Goal: Task Accomplishment & Management: Manage account settings

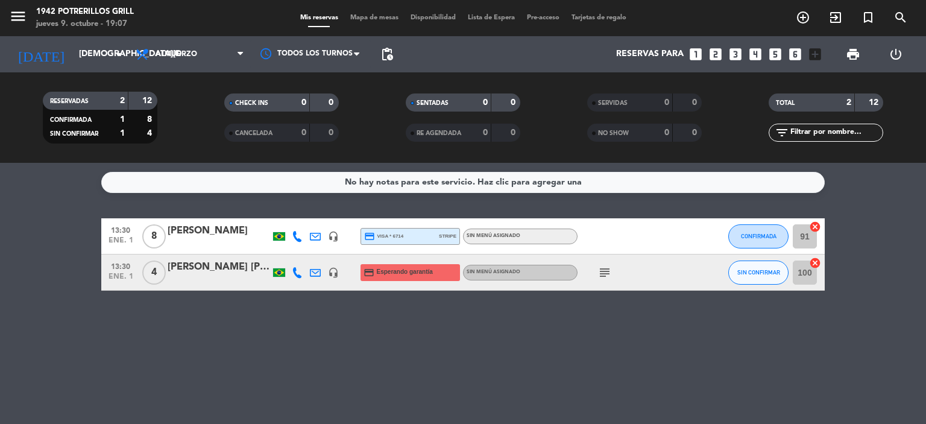
scroll to position [505, 0]
click at [19, 16] on icon "menu" at bounding box center [18, 16] width 18 height 18
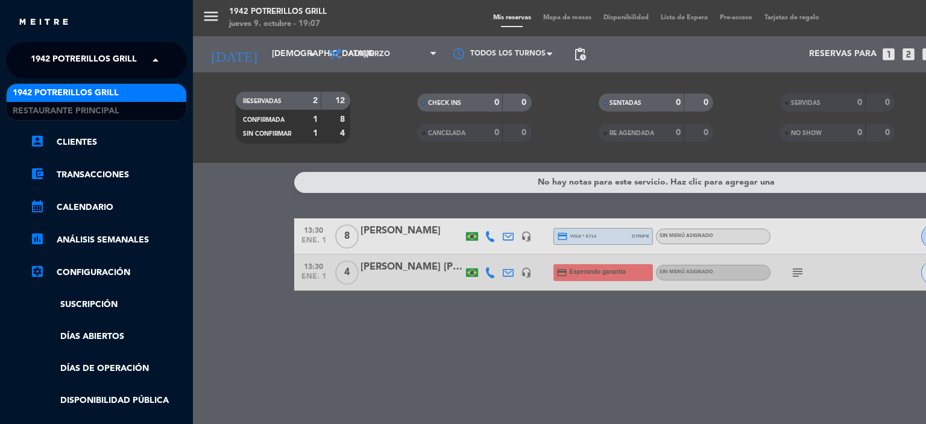
click at [99, 52] on span "1942 Potrerillos Grill" at bounding box center [84, 60] width 106 height 25
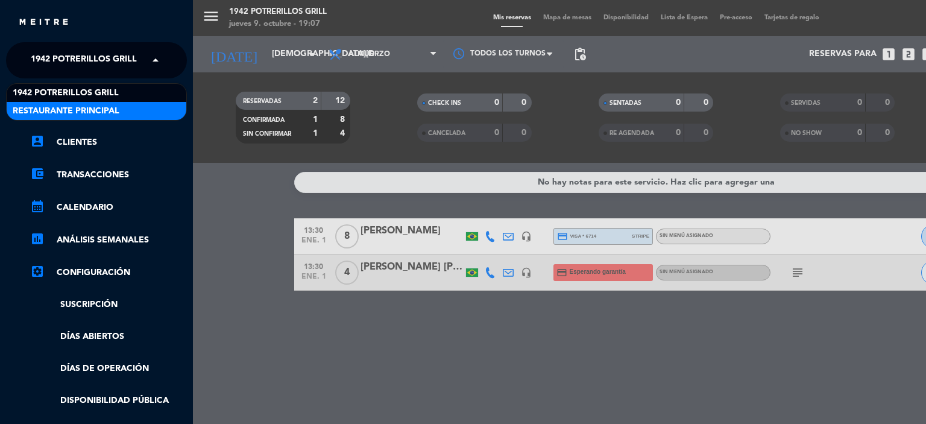
click at [90, 109] on span "Restaurante Principal" at bounding box center [66, 111] width 107 height 14
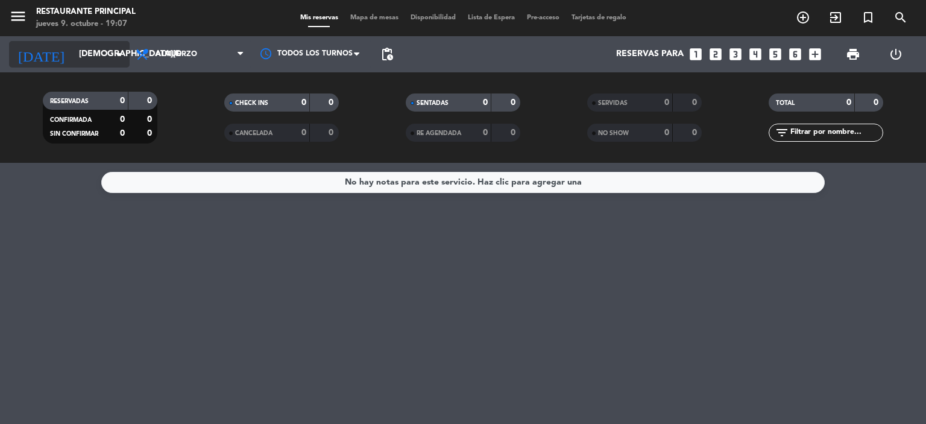
click at [96, 54] on input "[DEMOGRAPHIC_DATA][DATE]" at bounding box center [130, 54] width 115 height 22
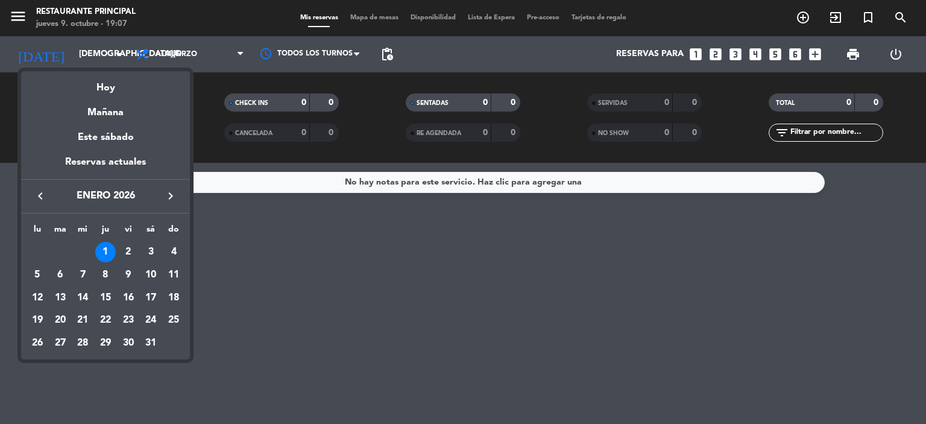
click at [39, 186] on div "keyboard_arrow_left [DATE] keyboard_arrow_right" at bounding box center [105, 196] width 169 height 34
click at [40, 192] on icon "keyboard_arrow_left" at bounding box center [40, 196] width 14 height 14
click at [39, 195] on icon "keyboard_arrow_left" at bounding box center [40, 196] width 14 height 14
click at [150, 300] on div "11" at bounding box center [150, 298] width 20 height 20
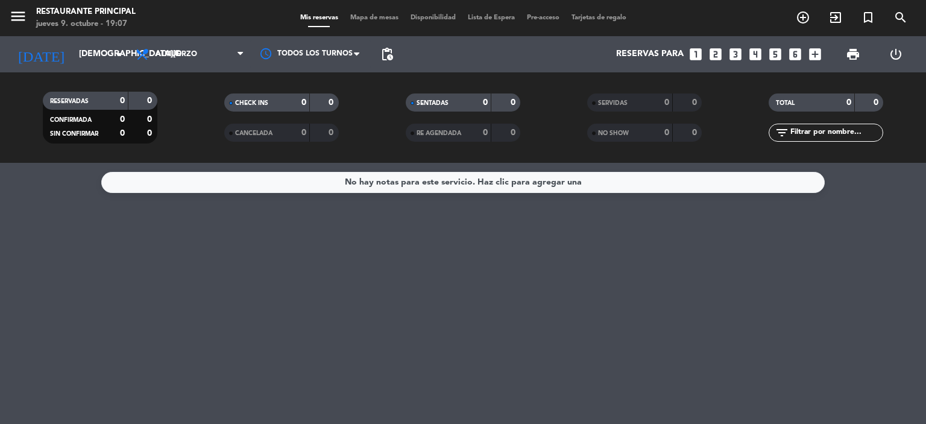
type input "[DATE]"
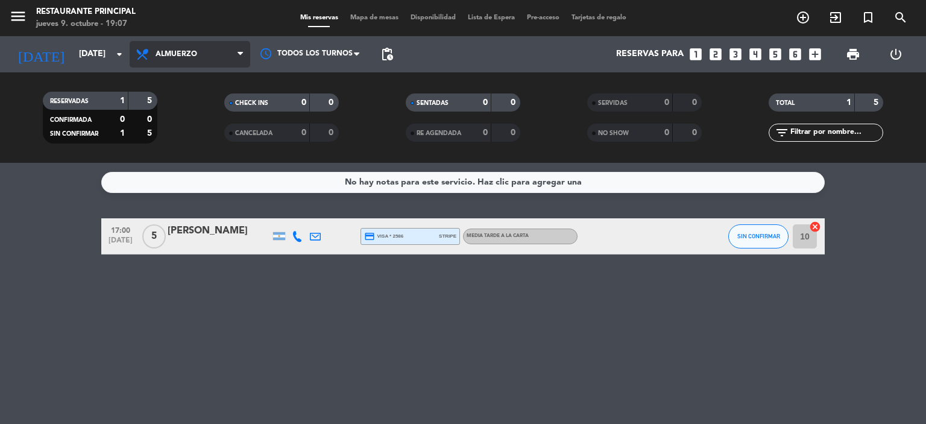
click at [181, 57] on span "Almuerzo" at bounding box center [177, 54] width 42 height 8
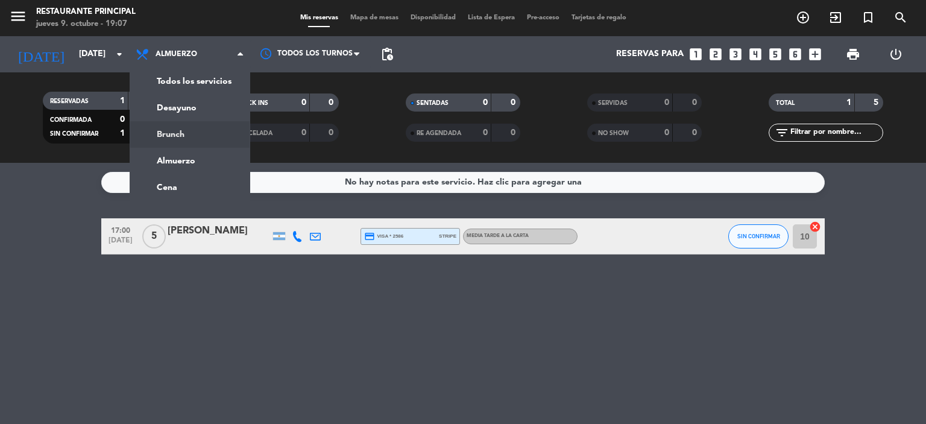
click at [180, 143] on div "menu Restaurante Principal [DATE] 9. octubre - 19:07 Mis reservas Mapa de mesas…" at bounding box center [463, 81] width 926 height 163
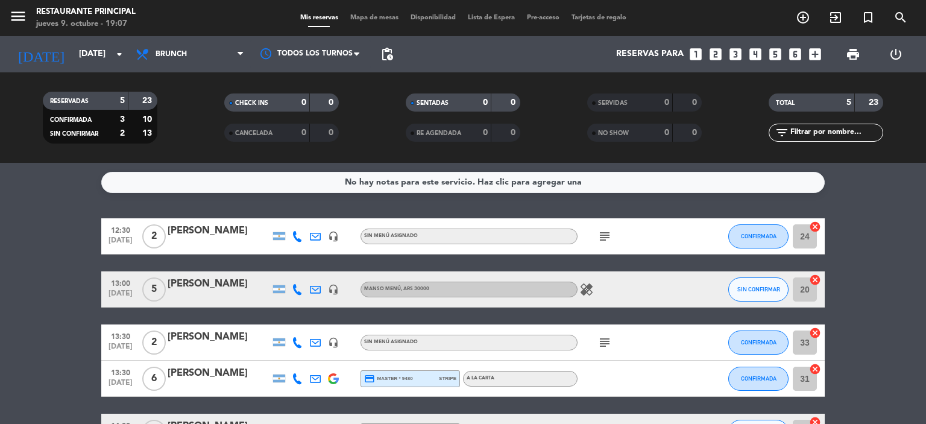
click at [603, 232] on icon "subject" at bounding box center [604, 236] width 14 height 14
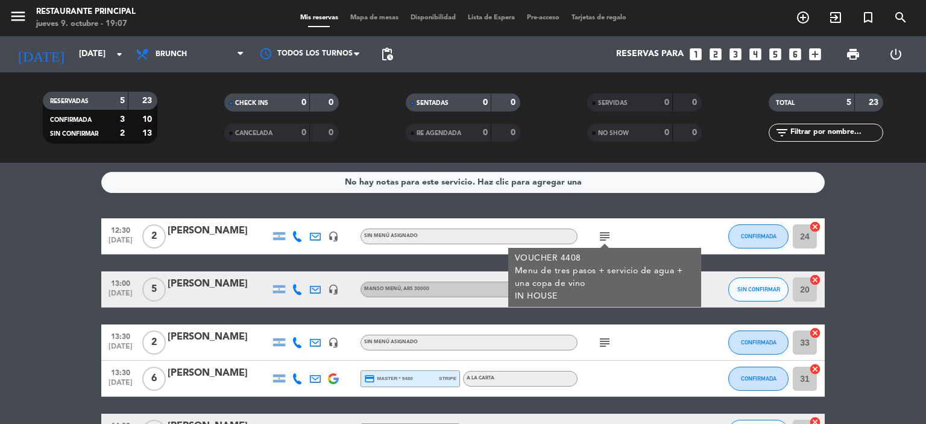
click at [605, 232] on icon "subject" at bounding box center [604, 236] width 14 height 14
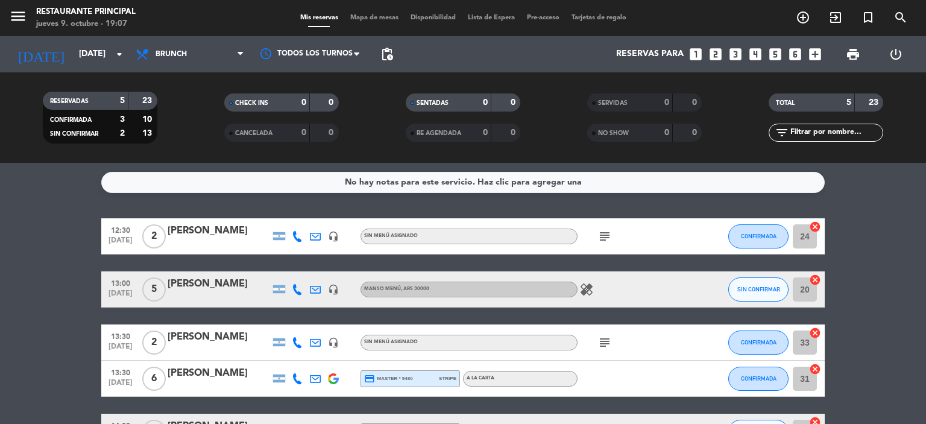
scroll to position [60, 0]
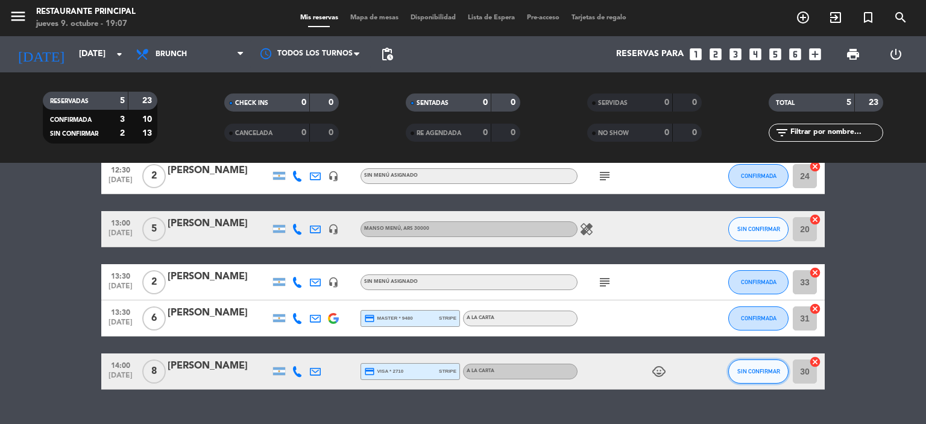
click at [757, 375] on button "SIN CONFIRMAR" at bounding box center [758, 371] width 60 height 24
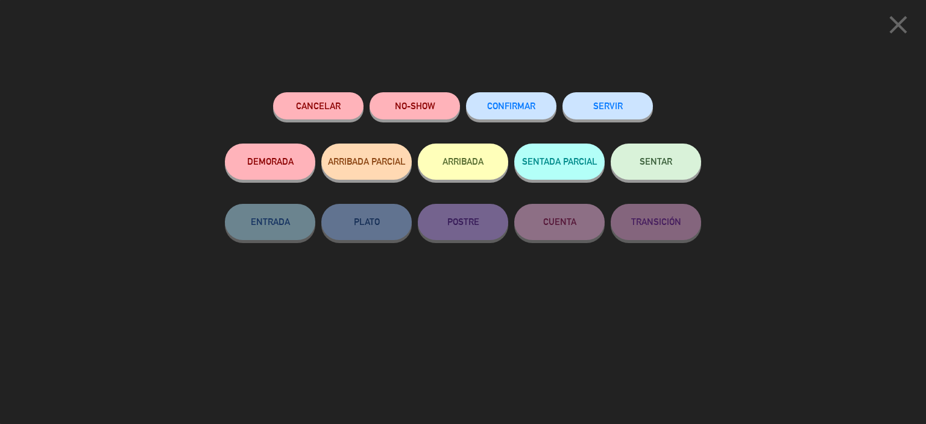
click at [520, 110] on span "CONFIRMAR" at bounding box center [511, 106] width 48 height 10
